Goal: Book appointment/travel/reservation

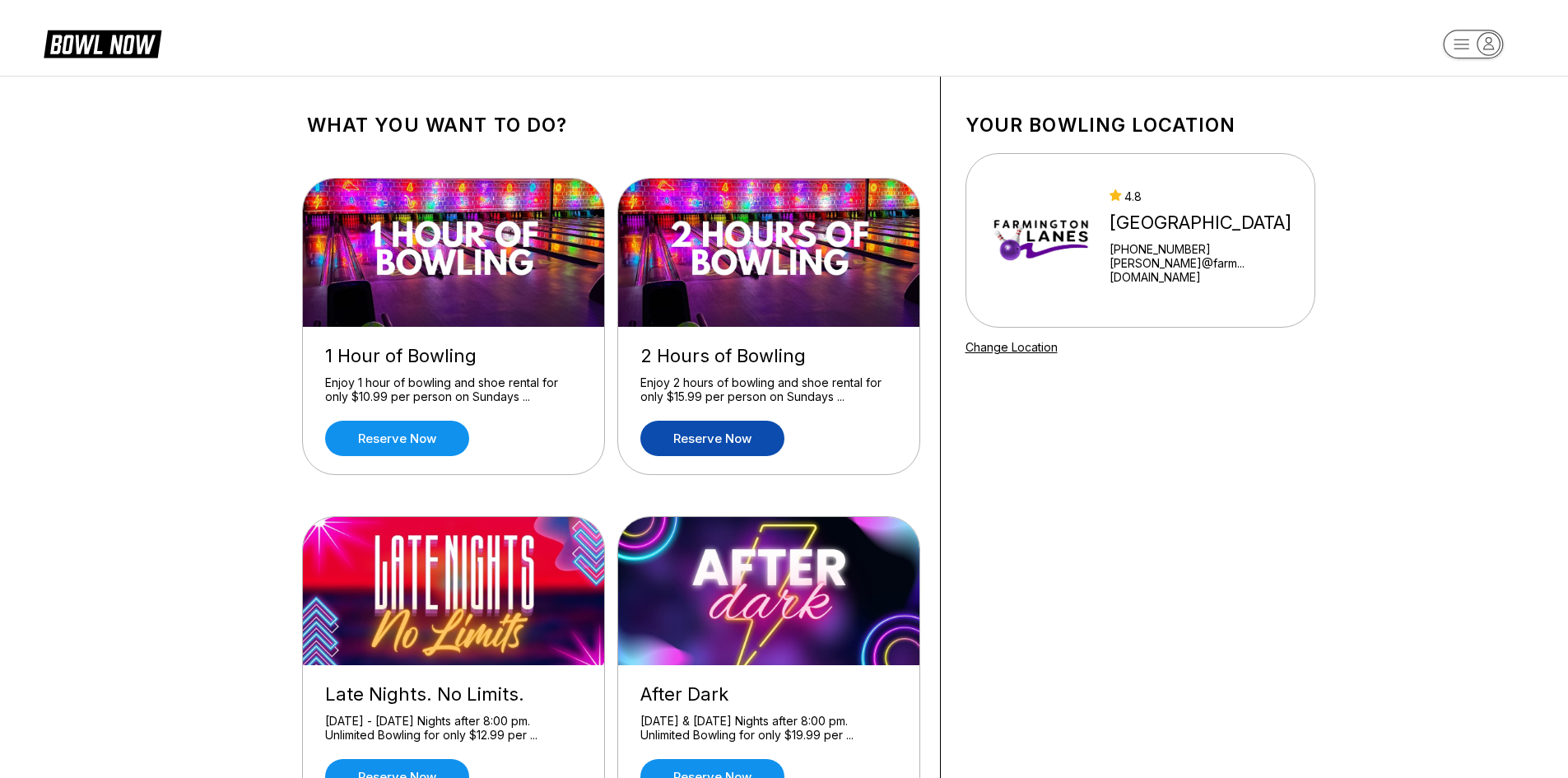
click at [715, 428] on link "Reserve now" at bounding box center [713, 438] width 144 height 35
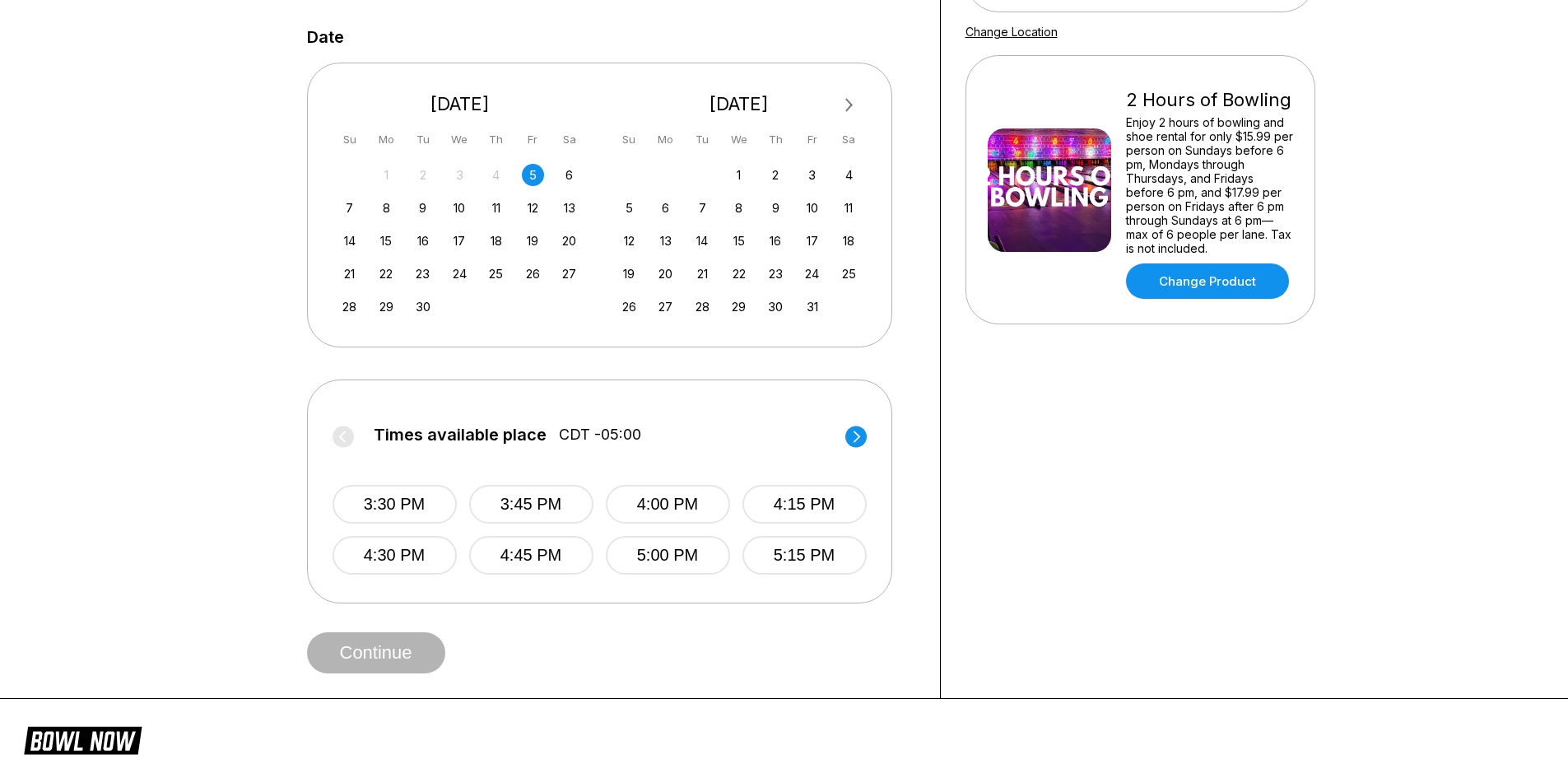
scroll to position [329, 0]
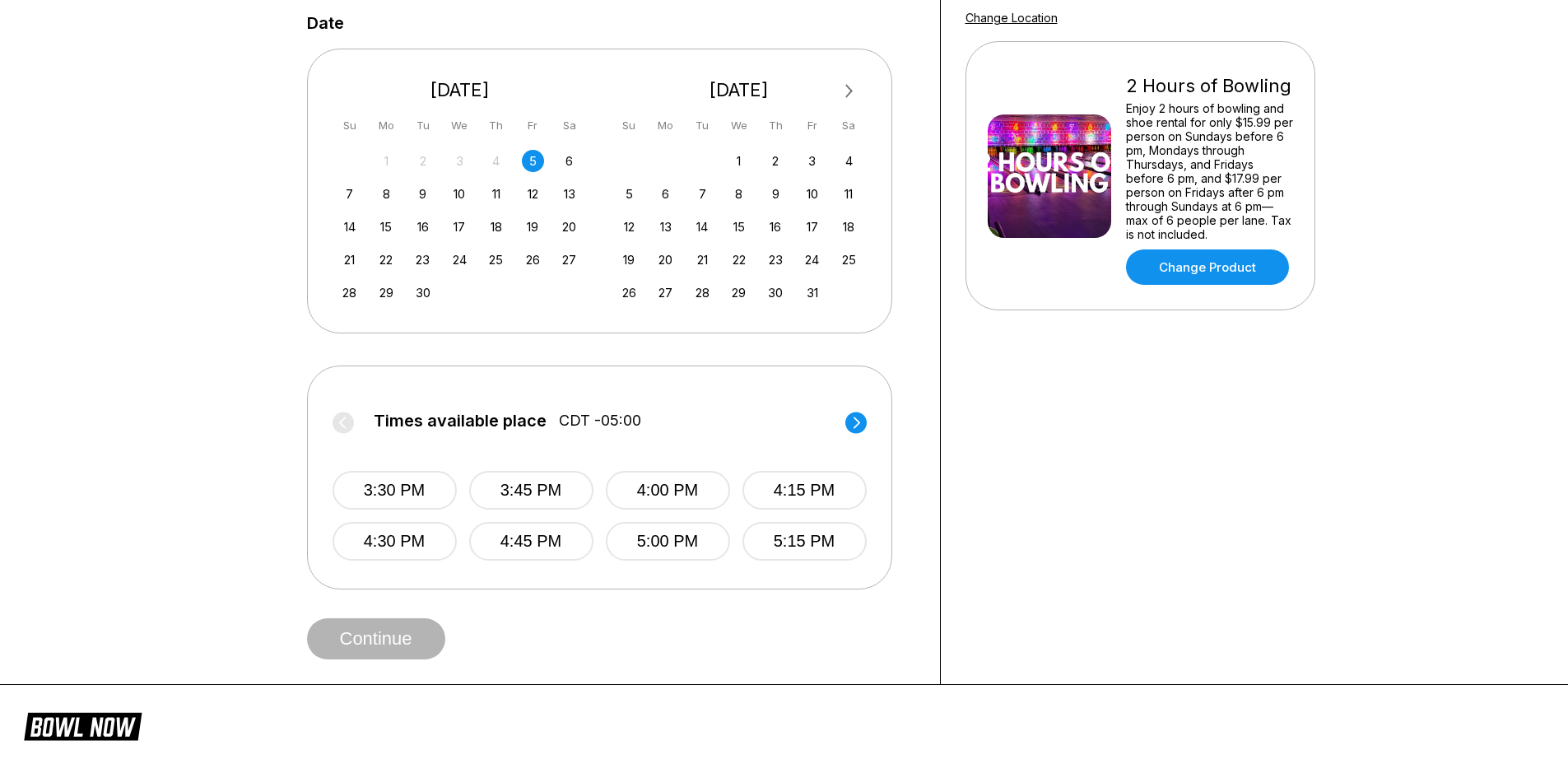
click at [851, 427] on circle at bounding box center [856, 422] width 21 height 21
click at [338, 422] on circle at bounding box center [343, 422] width 21 height 21
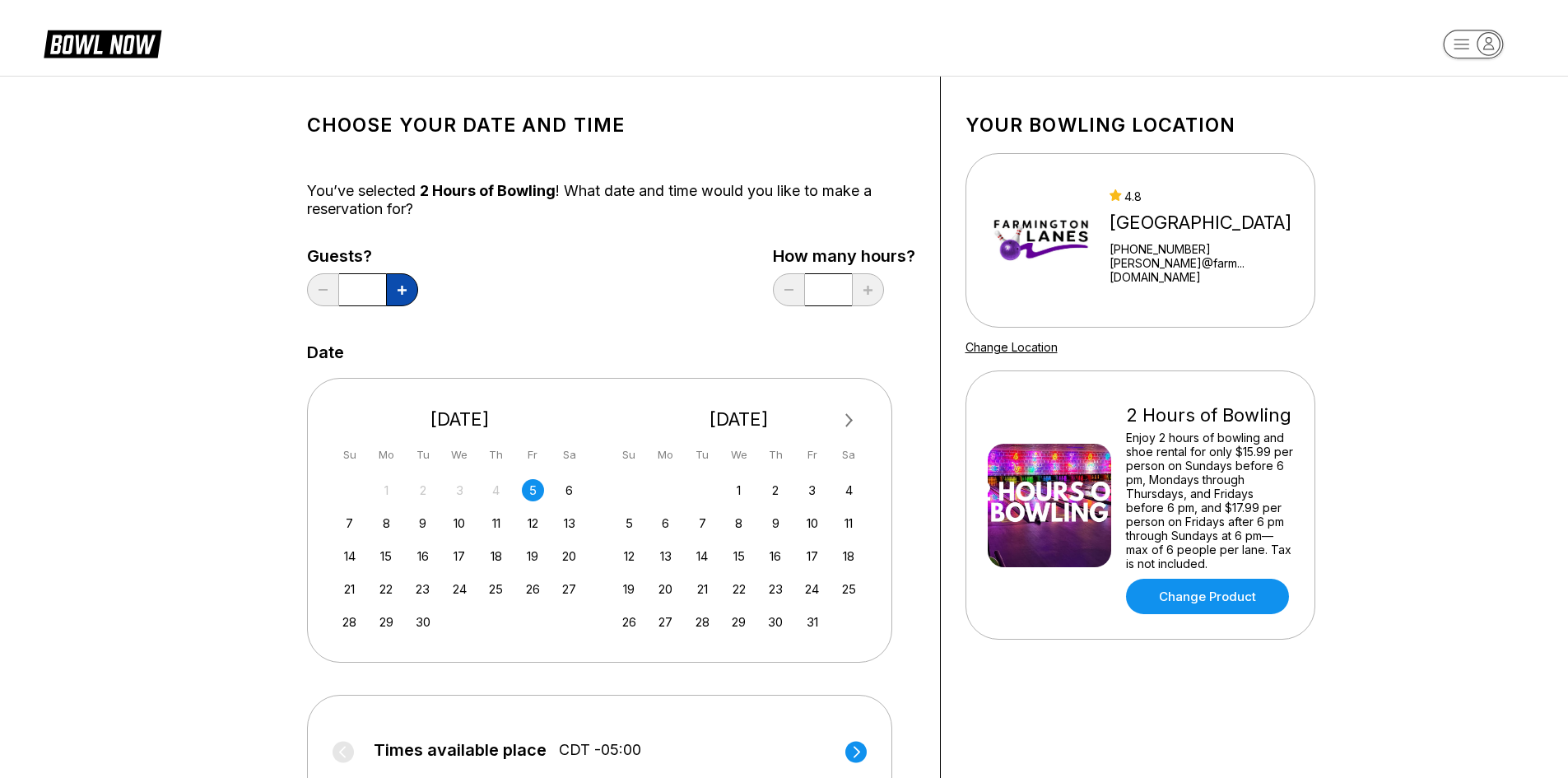
click at [387, 298] on button at bounding box center [402, 290] width 32 height 33
type input "*"
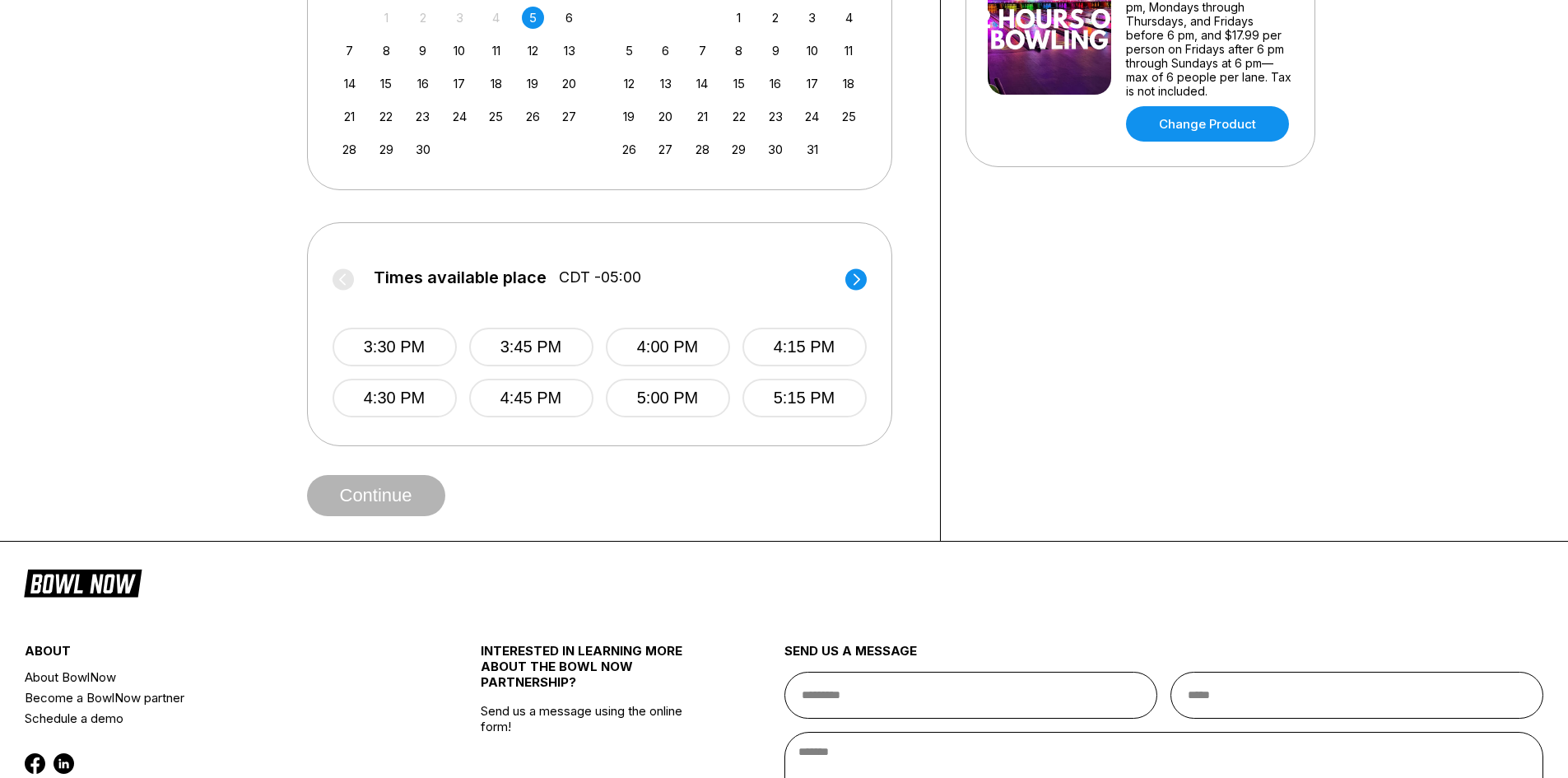
scroll to position [494, 0]
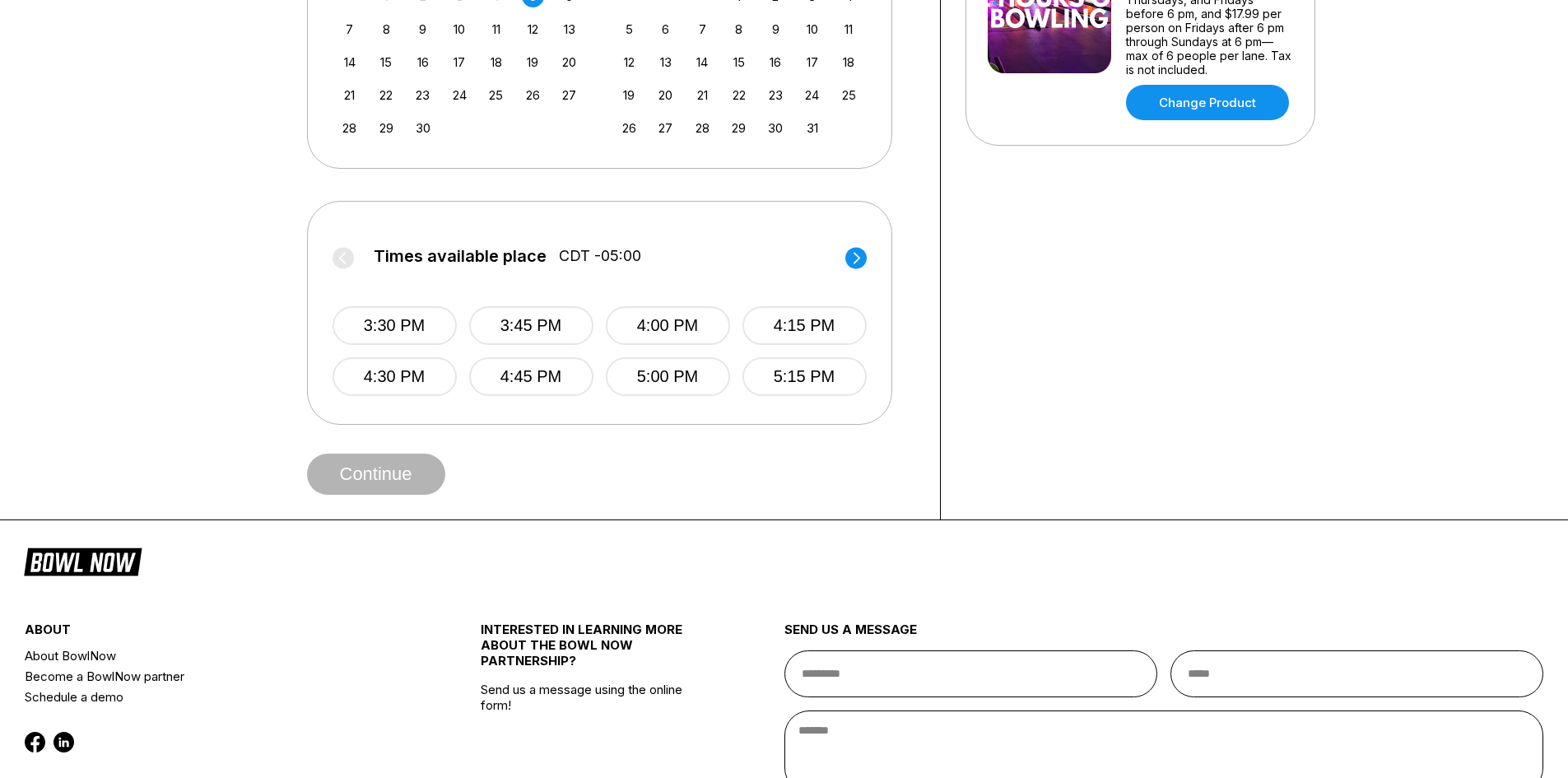
click at [865, 252] on icon at bounding box center [856, 258] width 21 height 22
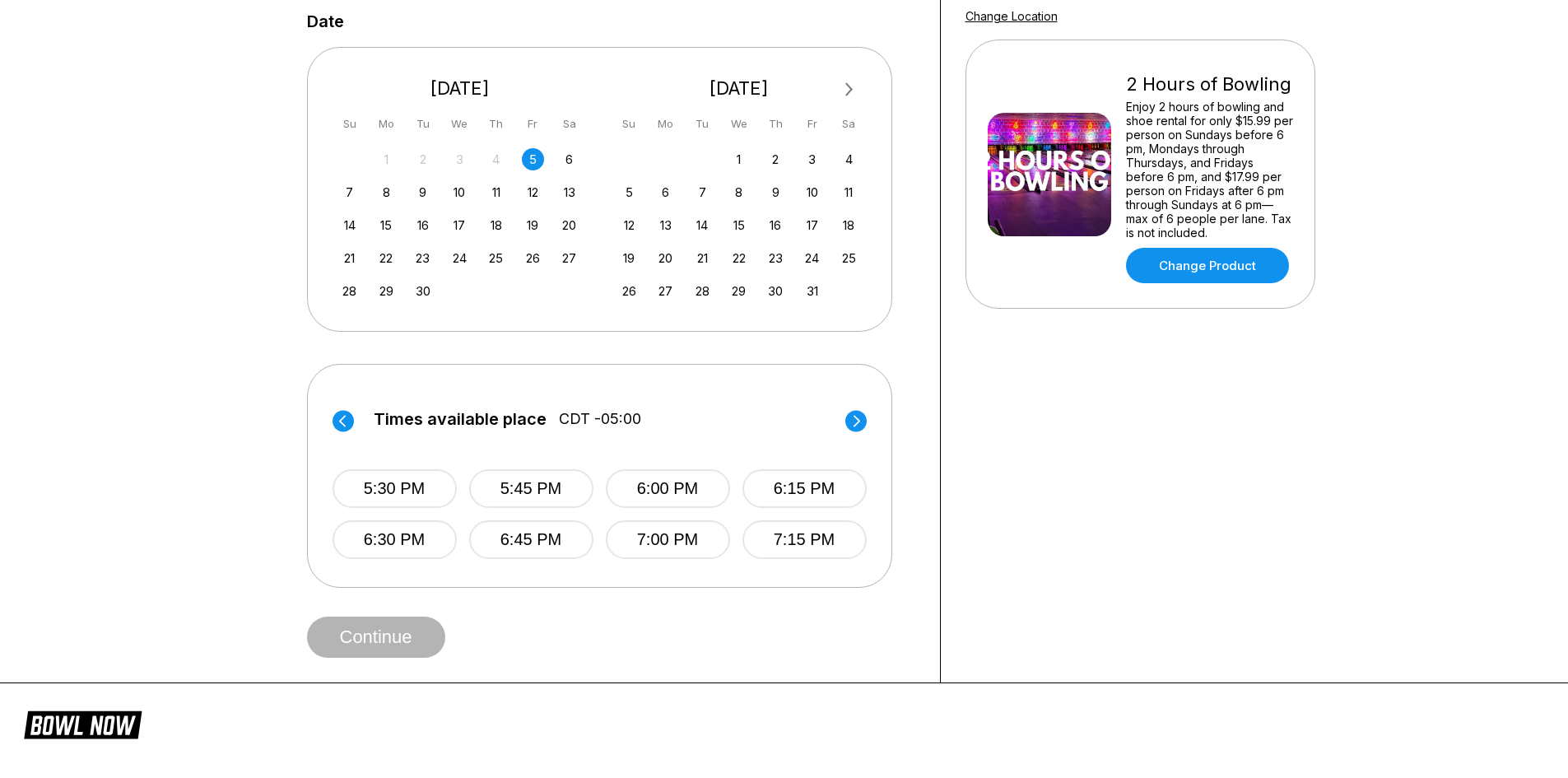
scroll to position [329, 0]
click at [347, 431] on circle at bounding box center [343, 422] width 21 height 21
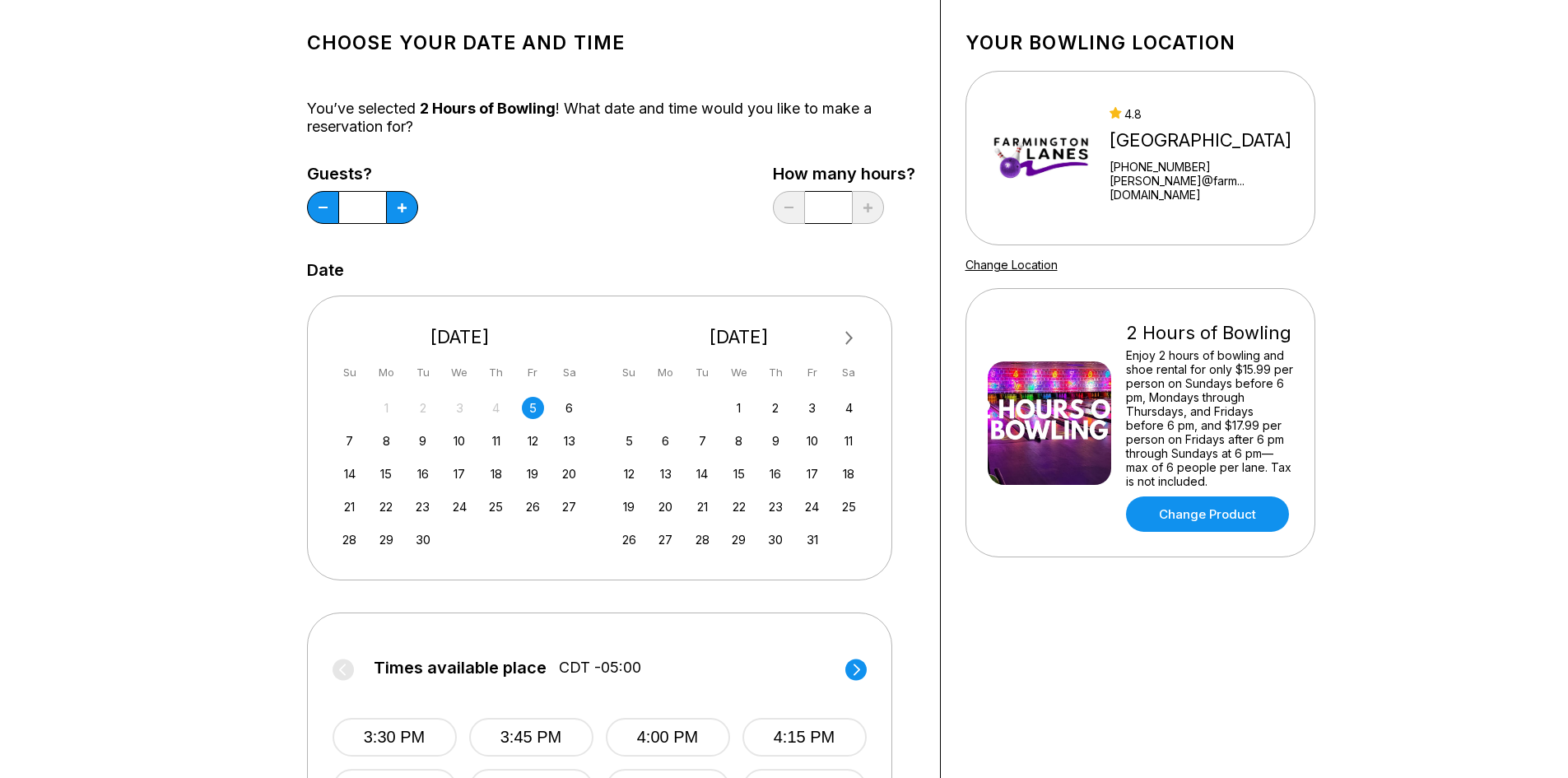
scroll to position [0, 0]
